Goal: Task Accomplishment & Management: Manage account settings

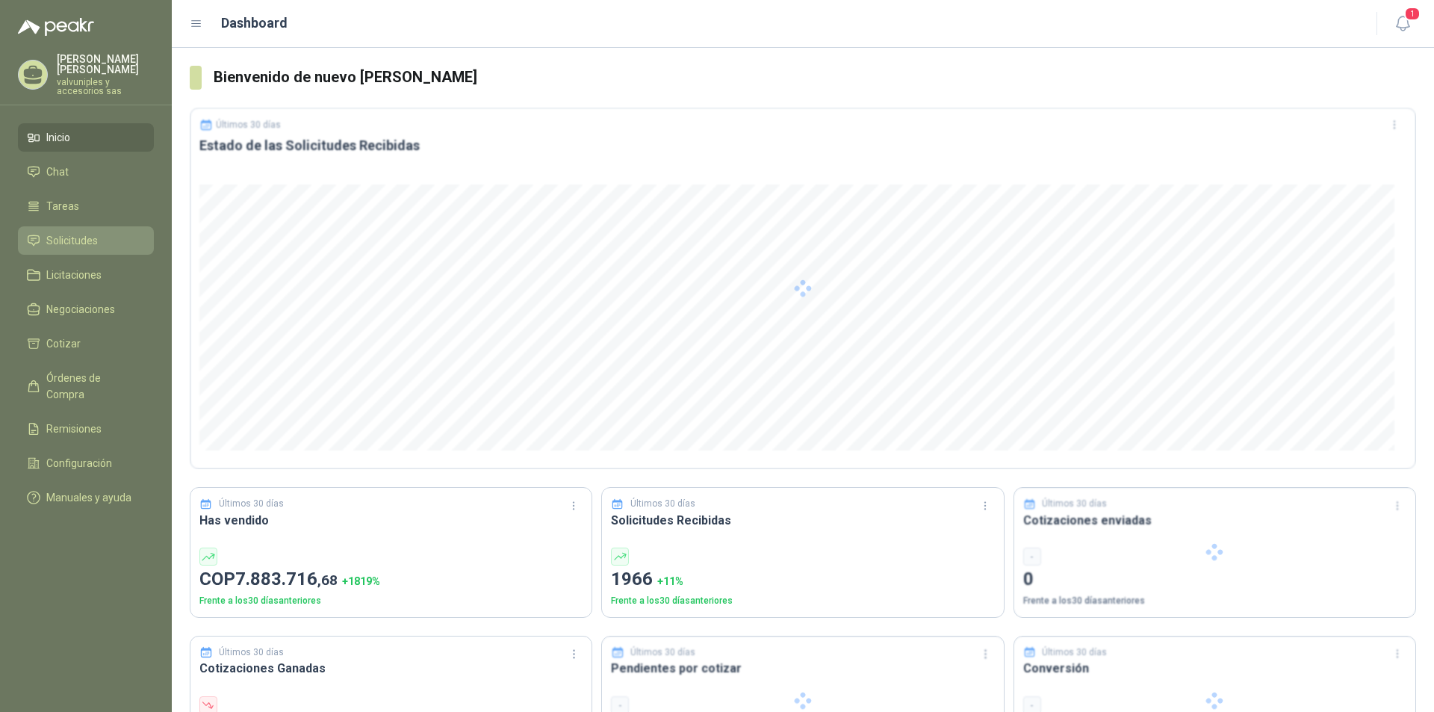
click at [55, 232] on span "Solicitudes" at bounding box center [72, 240] width 52 height 16
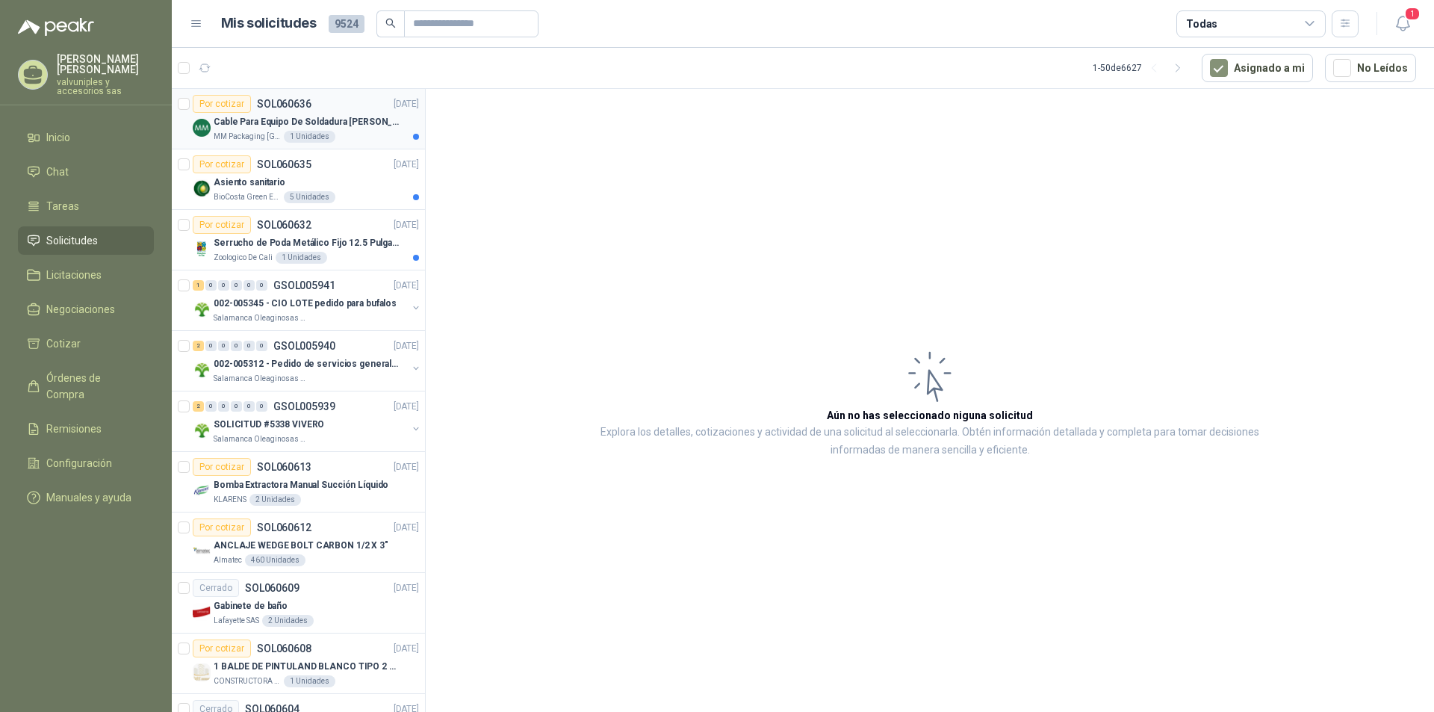
click at [247, 120] on p "Cable Para Equipo De Soldadura [PERSON_NAME]" at bounding box center [307, 122] width 186 height 14
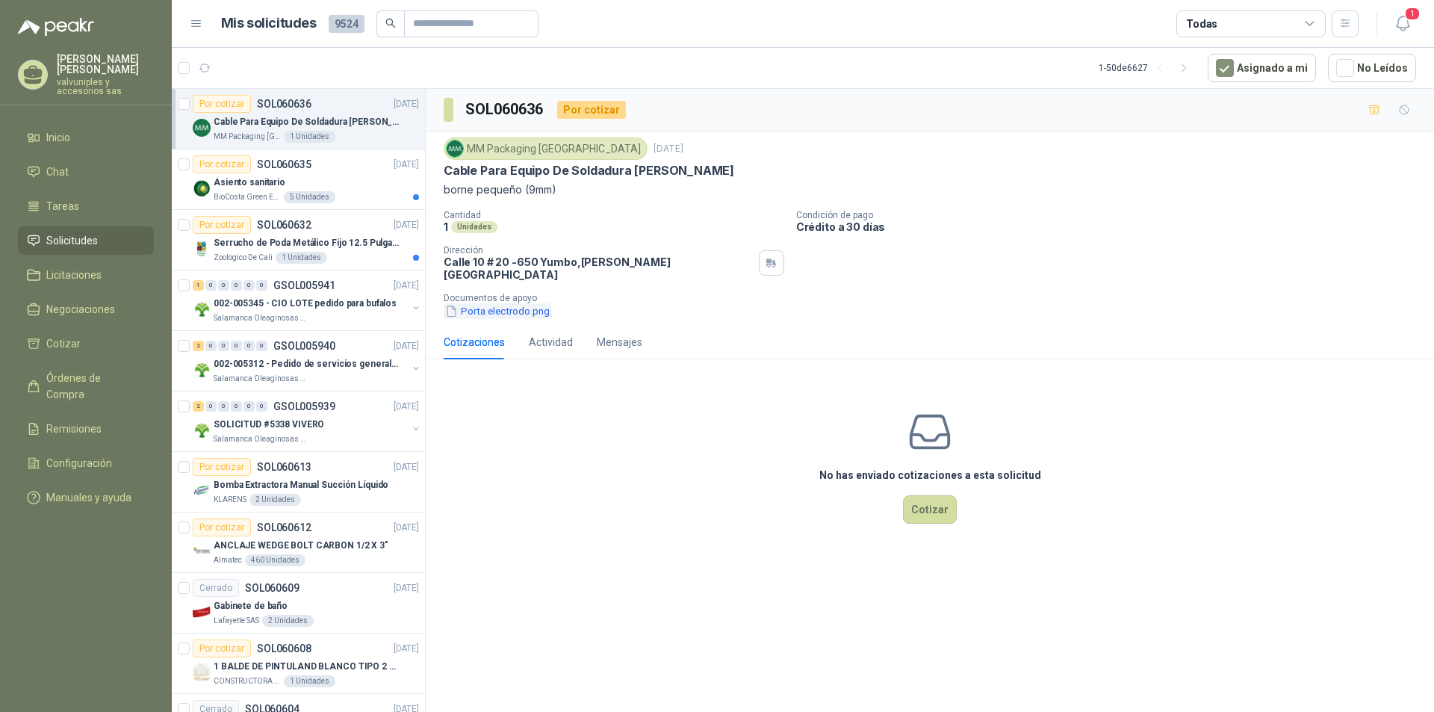
click at [483, 303] on button "Porta electrodo.png" at bounding box center [498, 311] width 108 height 16
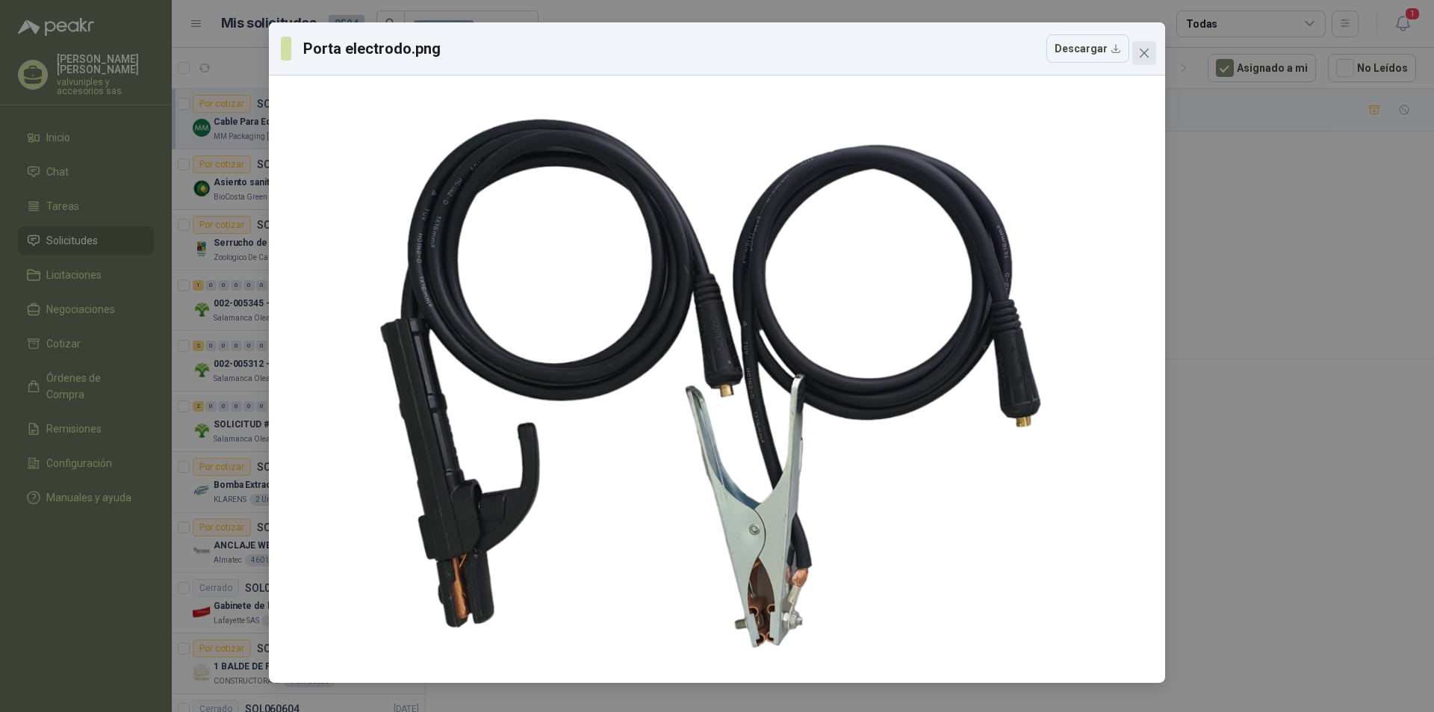
click at [1145, 60] on button "Close" at bounding box center [1144, 53] width 24 height 24
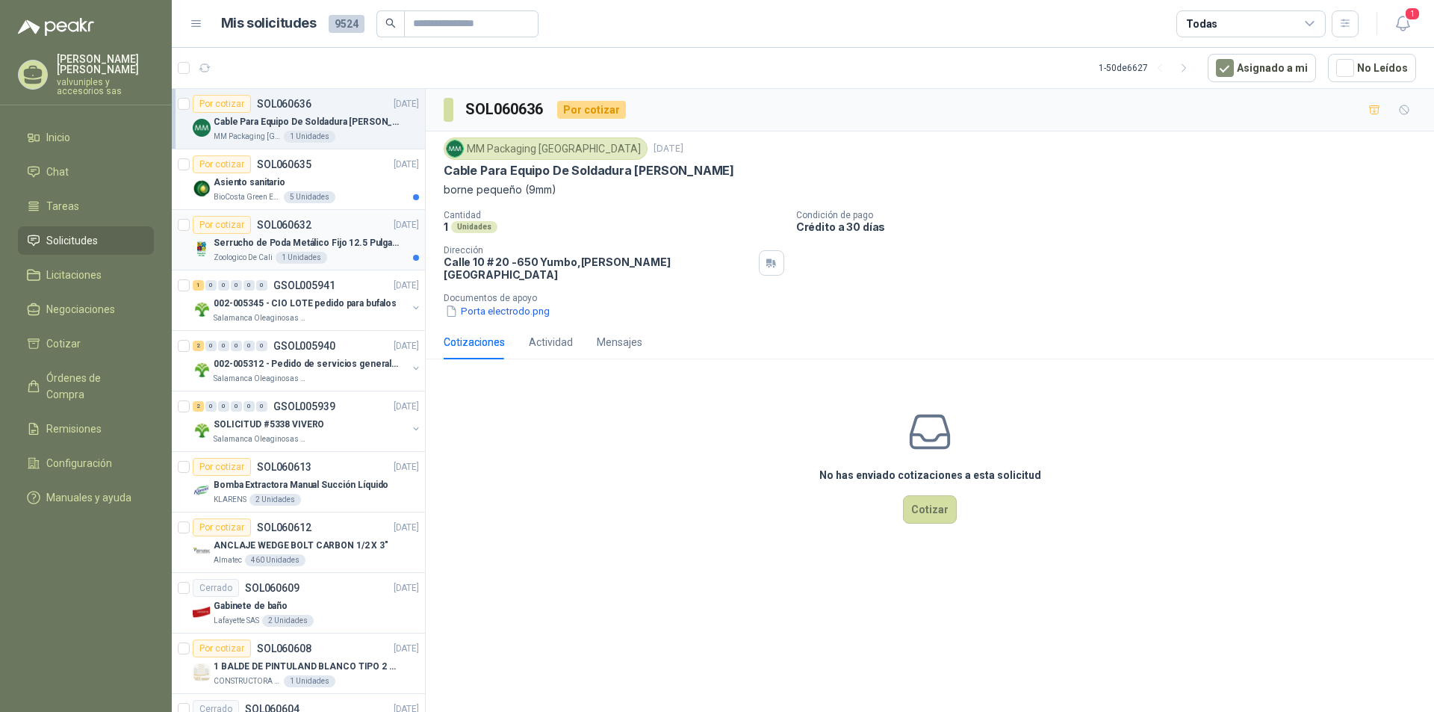
click at [303, 229] on p "SOL060632" at bounding box center [284, 225] width 55 height 10
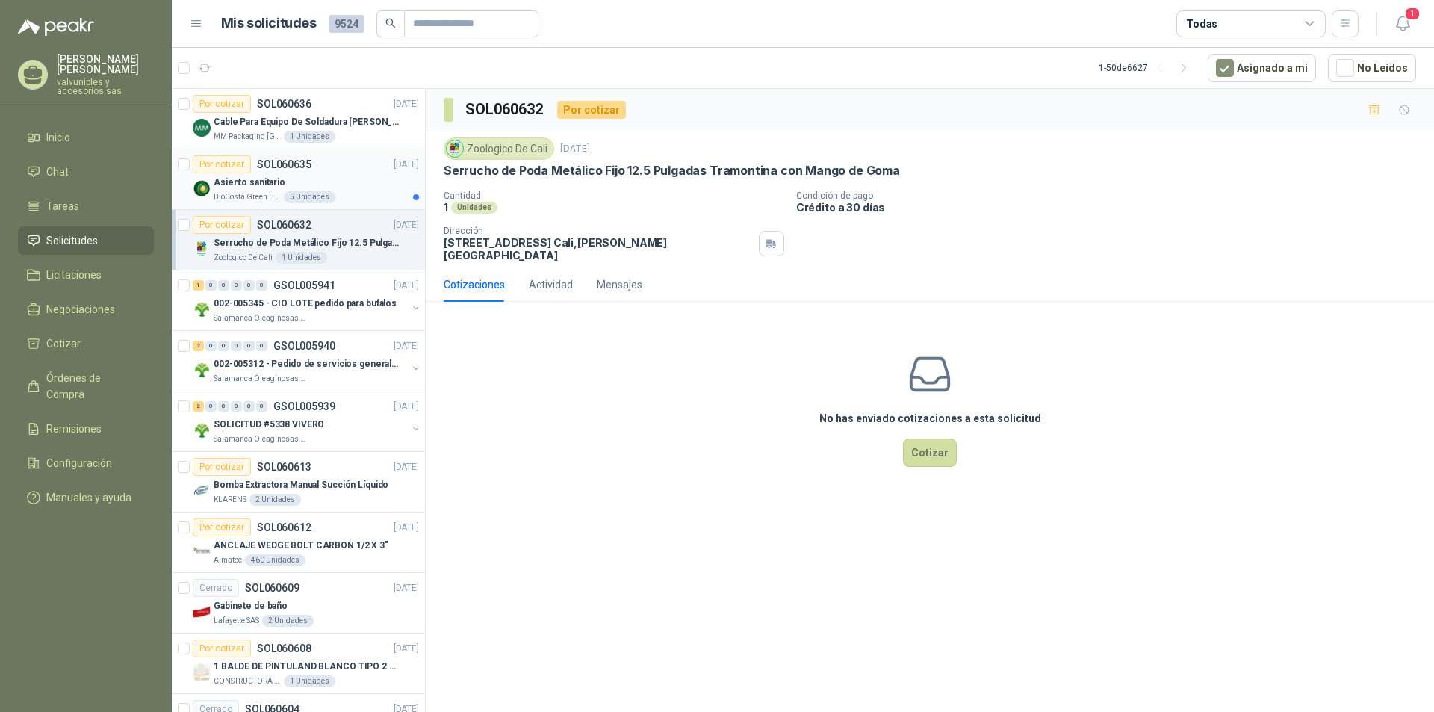
click at [272, 184] on p "Asiento sanitario" at bounding box center [250, 183] width 72 height 14
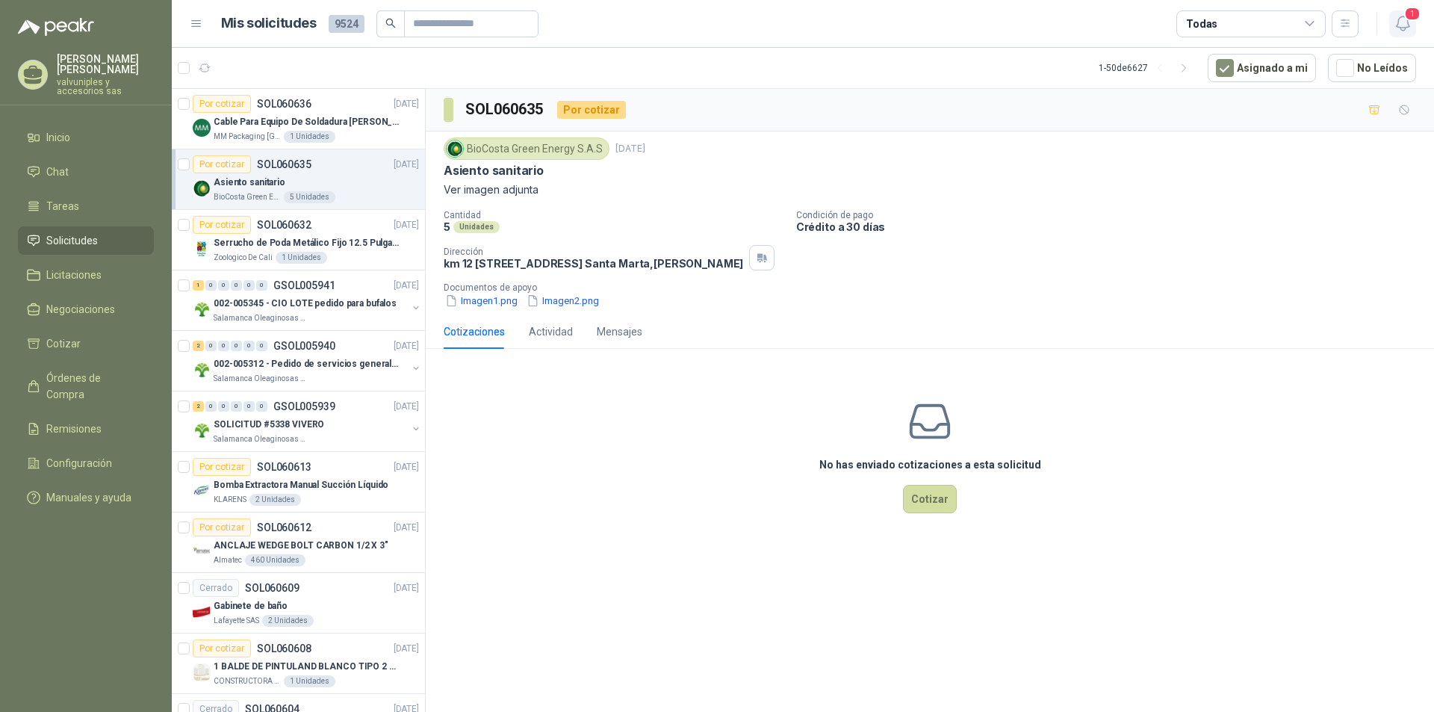
click at [1403, 22] on icon "button" at bounding box center [1403, 23] width 19 height 19
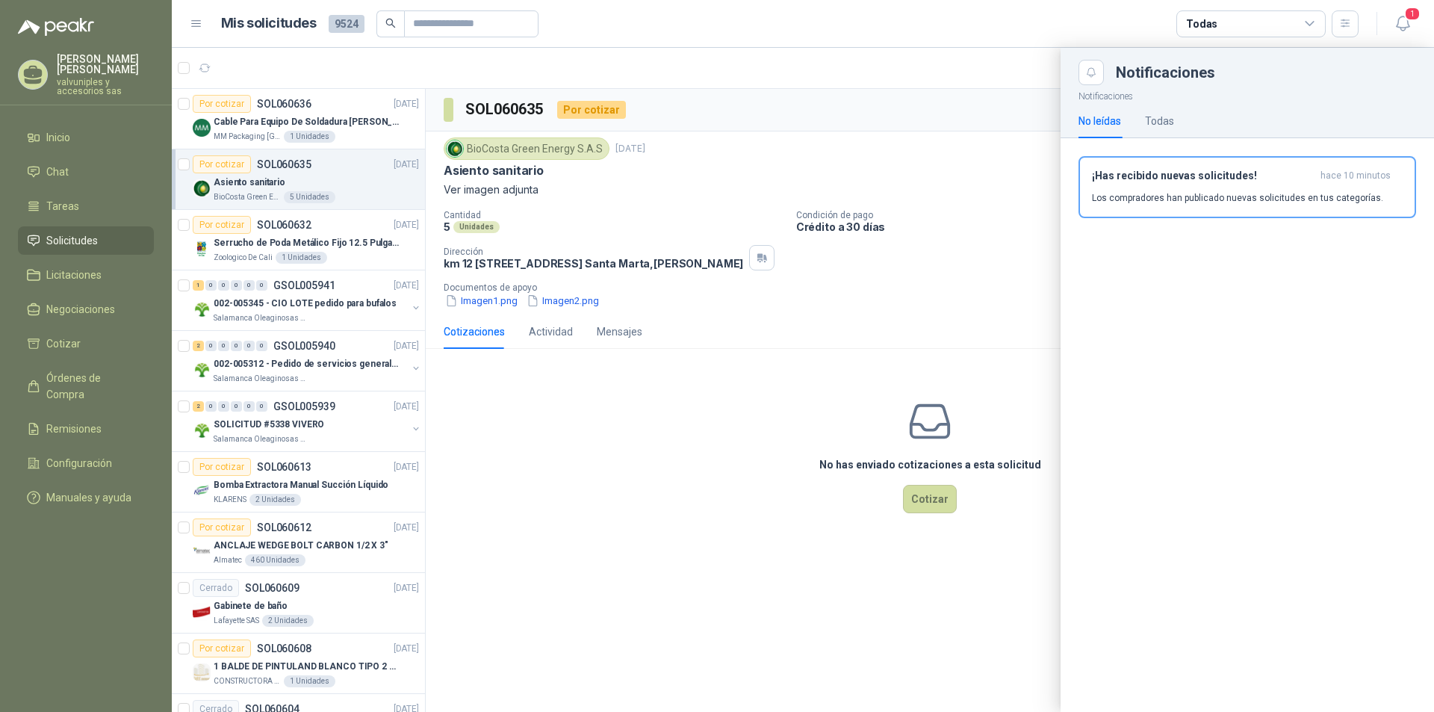
click at [1159, 181] on h3 "¡Has recibido nuevas solicitudes!" at bounding box center [1203, 176] width 223 height 13
